Goal: Use online tool/utility

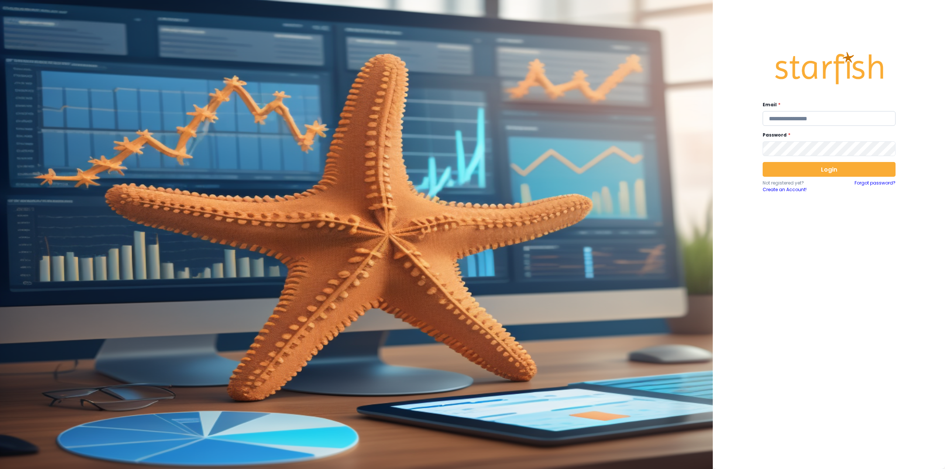
click at [777, 122] on input "email" at bounding box center [829, 118] width 133 height 15
type input "**********"
click at [805, 169] on button "Login" at bounding box center [829, 169] width 133 height 15
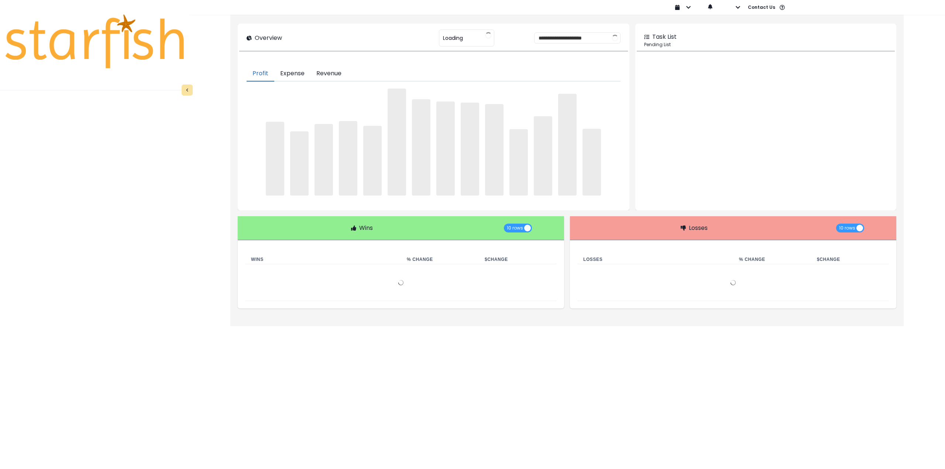
type input "********"
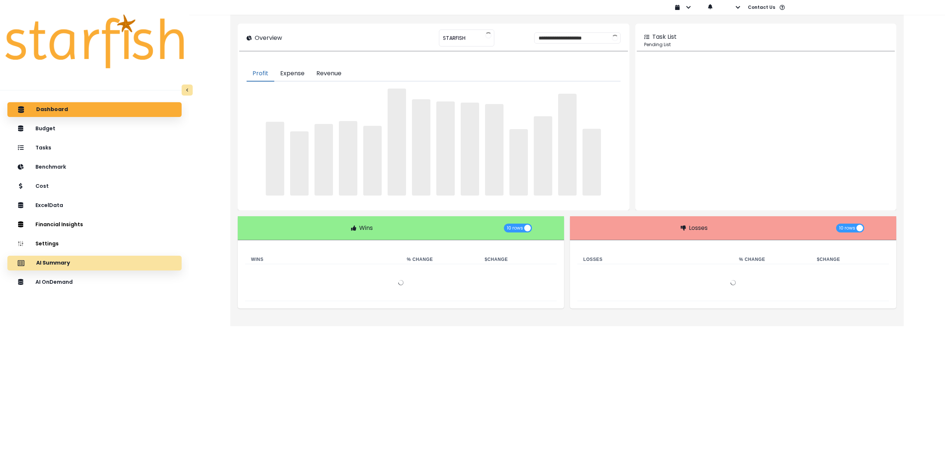
click at [118, 267] on div "AI Summary" at bounding box center [94, 263] width 162 height 16
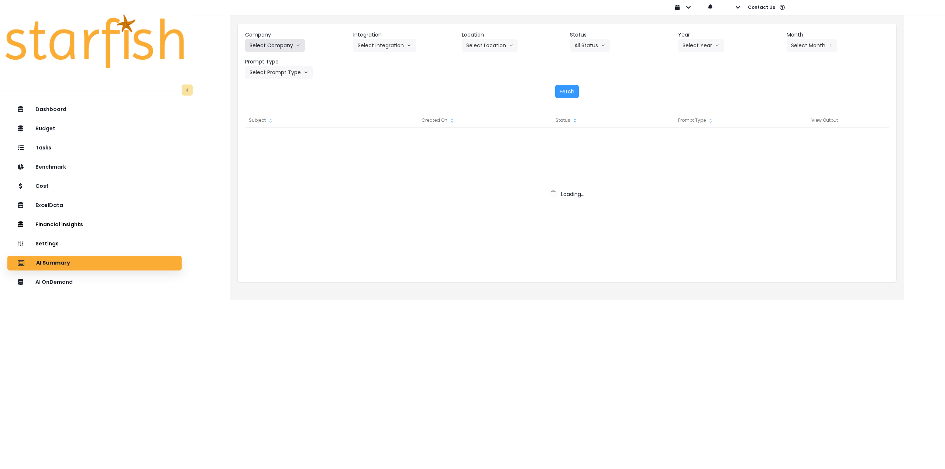
click at [288, 45] on button "Select Company" at bounding box center [275, 45] width 60 height 13
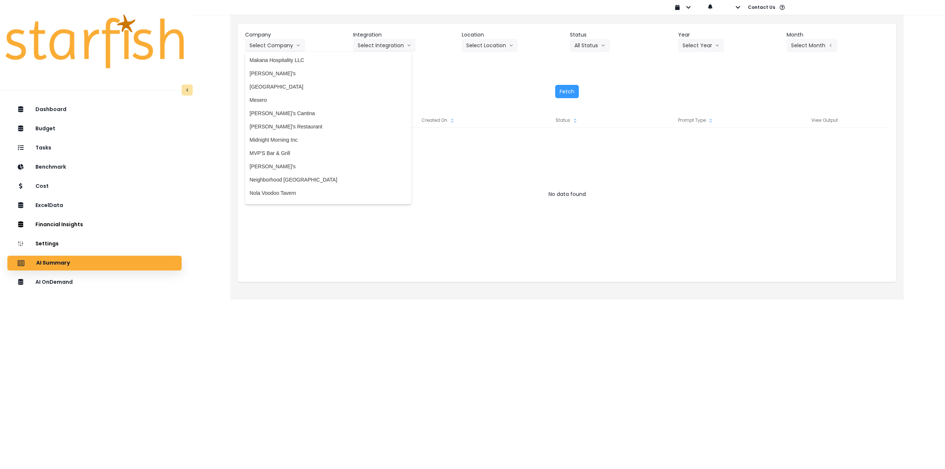
scroll to position [1107, 0]
click at [288, 149] on span "[PERSON_NAME]'s" at bounding box center [328, 149] width 157 height 7
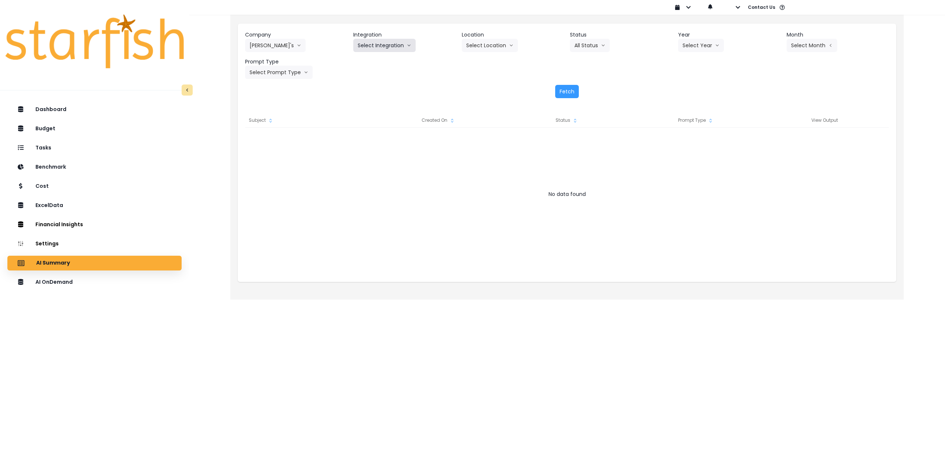
drag, startPoint x: 376, startPoint y: 44, endPoint x: 365, endPoint y: 58, distance: 18.2
click at [376, 44] on button "Select Integration" at bounding box center [384, 45] width 62 height 13
click at [473, 93] on div "Fetch" at bounding box center [567, 91] width 644 height 13
